Goal: Information Seeking & Learning: Learn about a topic

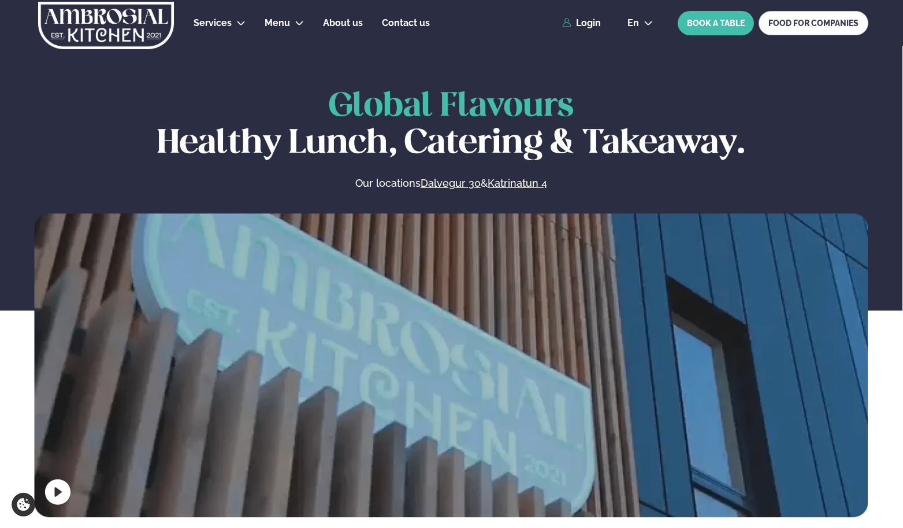
scroll to position [520, 0]
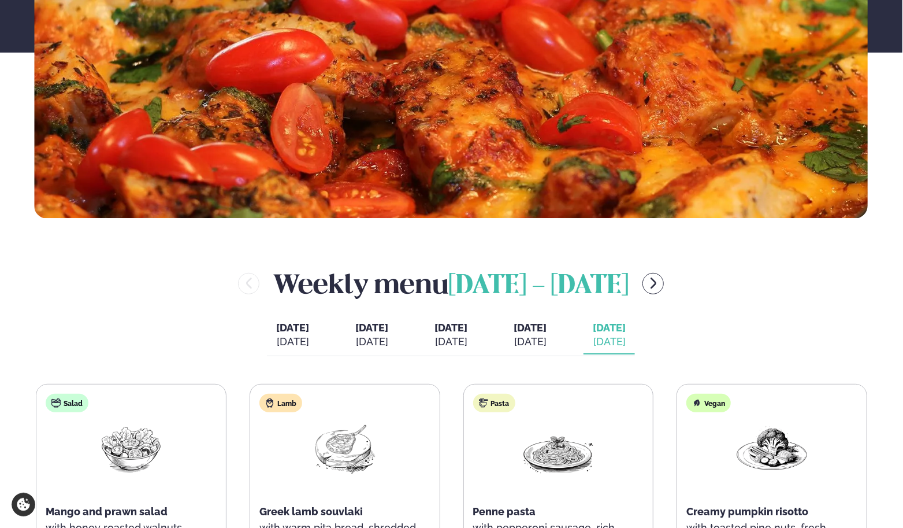
scroll to position [405, 0]
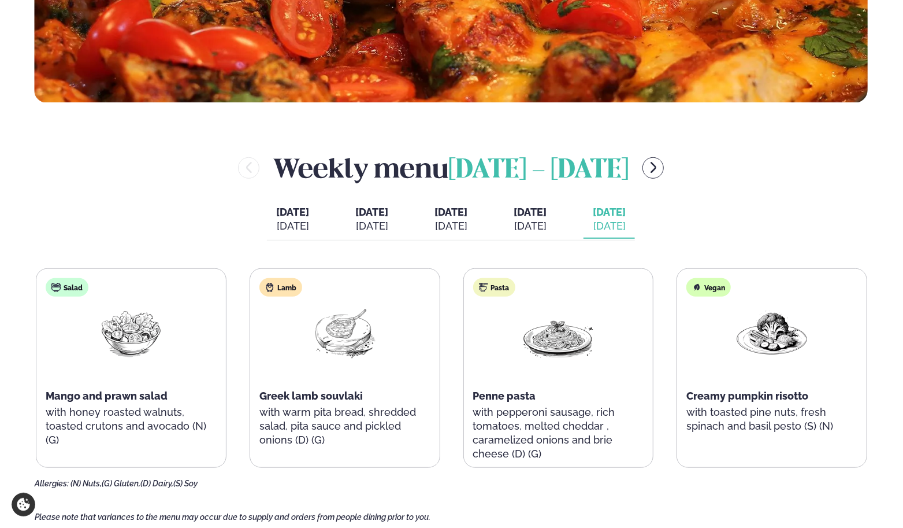
click at [547, 219] on div "[DATE]" at bounding box center [530, 226] width 33 height 14
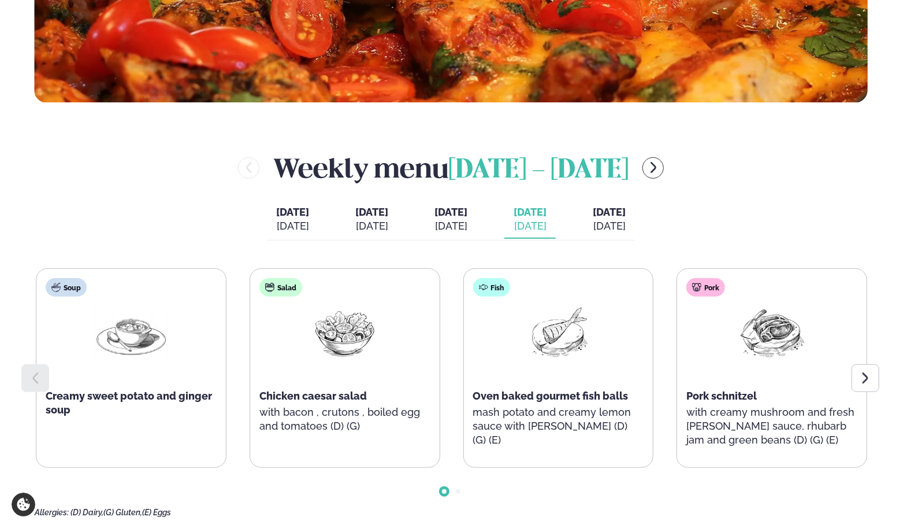
click at [626, 223] on div "[DATE]" at bounding box center [609, 226] width 33 height 14
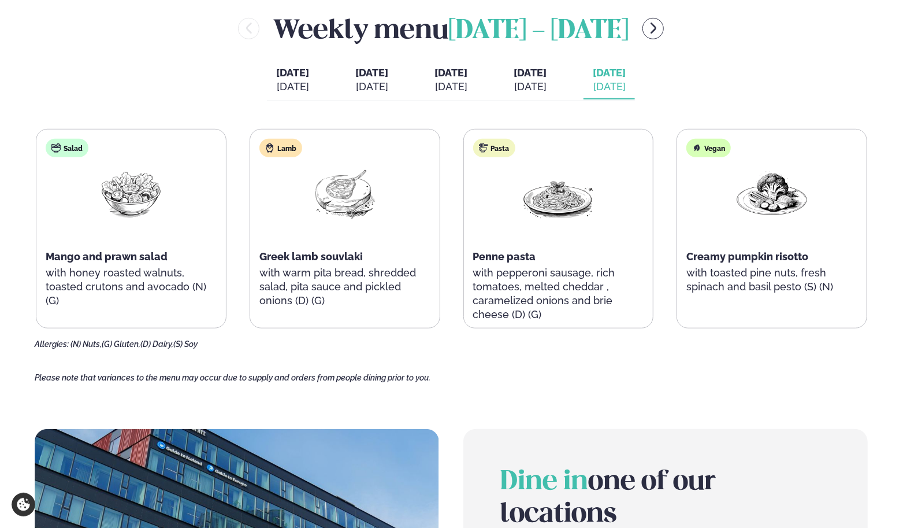
scroll to position [520, 0]
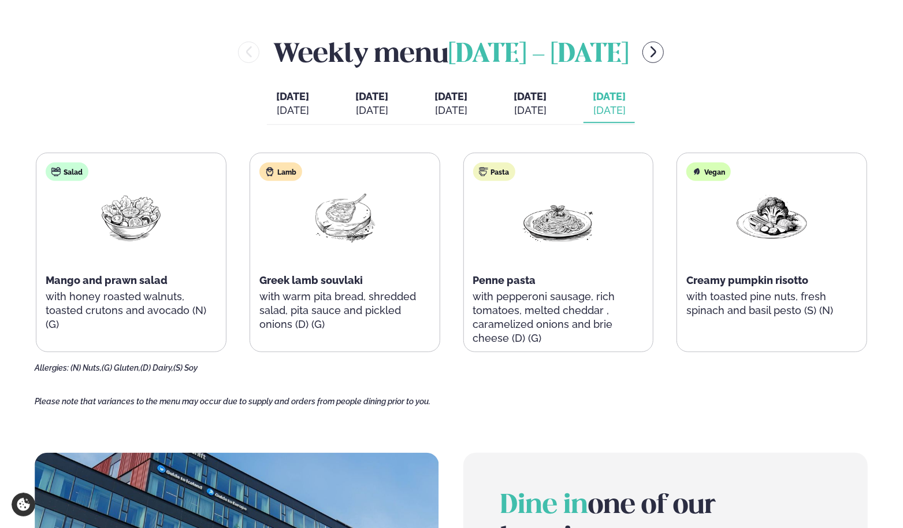
click at [547, 103] on div "[DATE]" at bounding box center [530, 110] width 33 height 14
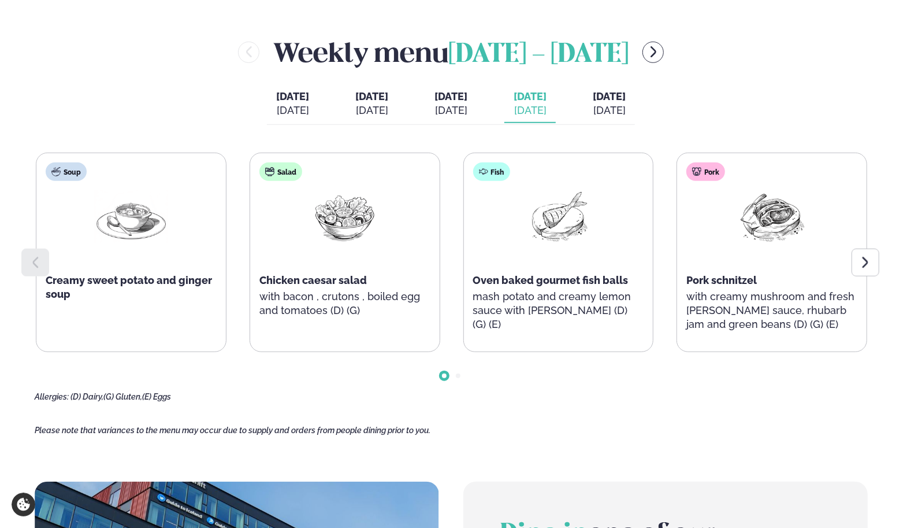
click at [626, 113] on div "[DATE]" at bounding box center [609, 110] width 33 height 14
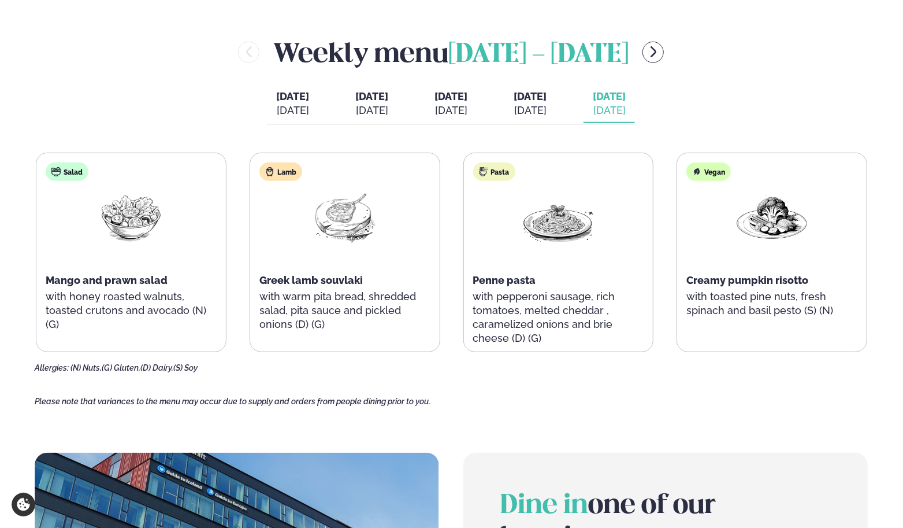
click at [549, 102] on button "[DATE] [DATE]" at bounding box center [530, 104] width 51 height 38
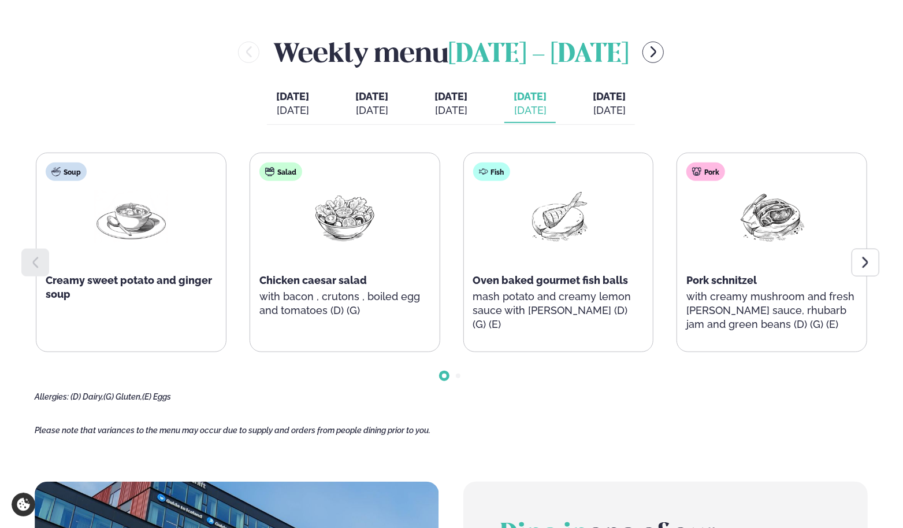
click at [626, 112] on div "[DATE]" at bounding box center [609, 110] width 33 height 14
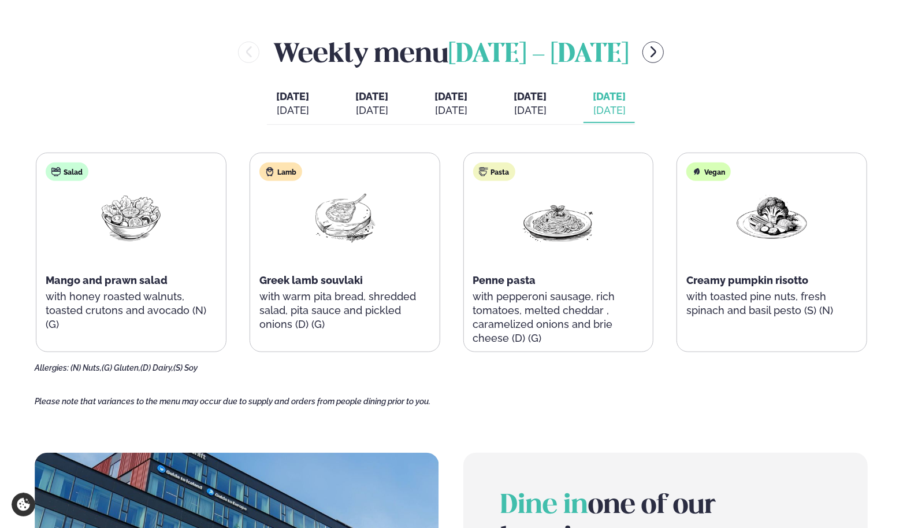
click at [547, 105] on div "[DATE]" at bounding box center [530, 110] width 33 height 14
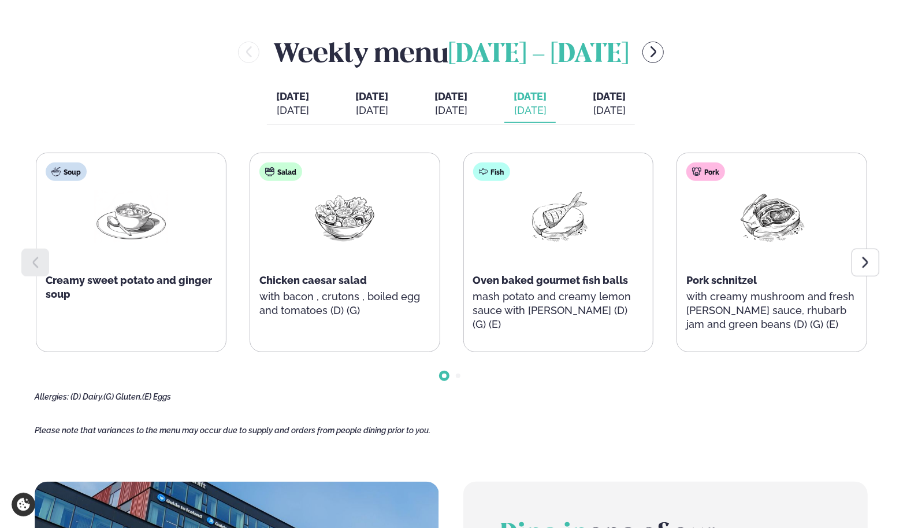
click at [626, 105] on div "[DATE]" at bounding box center [609, 110] width 33 height 14
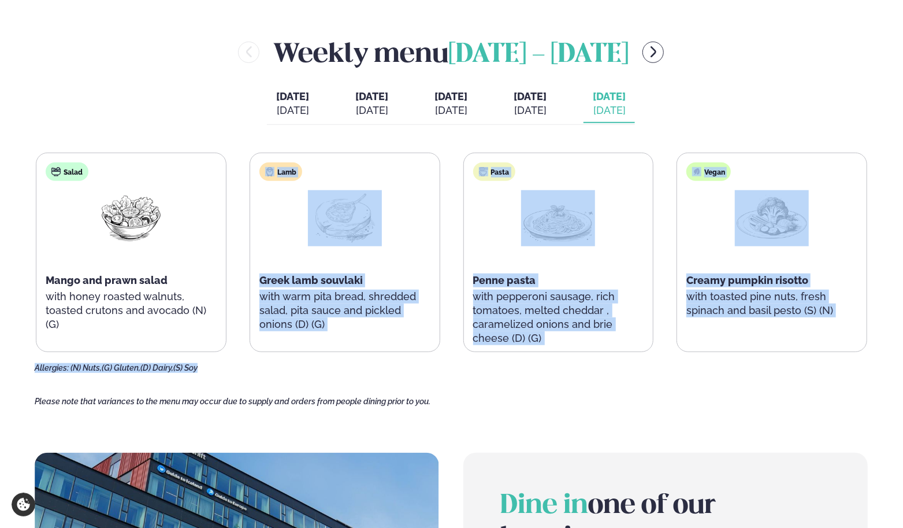
drag, startPoint x: 239, startPoint y: 127, endPoint x: 382, endPoint y: 353, distance: 267.8
click at [382, 353] on div "Weekly menu [DATE] - [DATE] [DATE] [DATE] [DATE] [DATE] [DATE] [DATE] [DATE] [D…" at bounding box center [452, 203] width 834 height 339
drag, startPoint x: 382, startPoint y: 353, endPoint x: 400, endPoint y: 361, distance: 19.7
click at [400, 361] on div "Salad Mango and prawn salad with honey roasted walnuts, toasted crutons and avo…" at bounding box center [452, 263] width 834 height 220
click at [355, 364] on div "Allergies: (N) Nuts, (G) Gluten, (D) Dairy, (S) Soy" at bounding box center [452, 368] width 834 height 9
